Goal: Check status

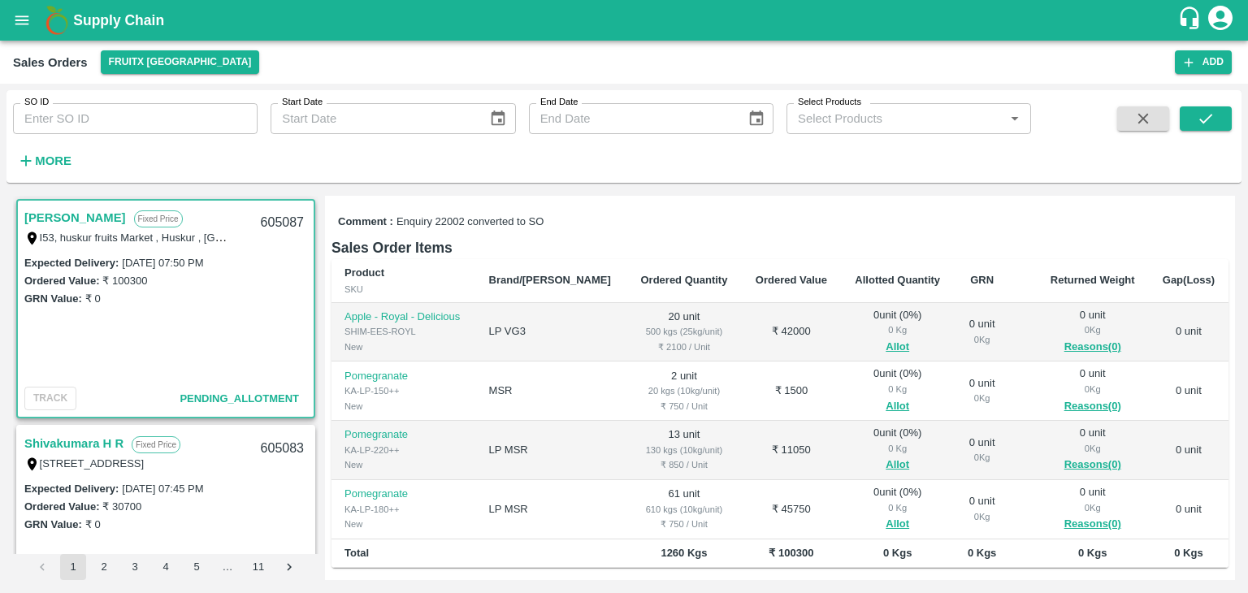
scroll to position [228, 0]
click at [108, 111] on input "SO ID" at bounding box center [135, 118] width 245 height 31
type input "d"
